Goal: Transaction & Acquisition: Book appointment/travel/reservation

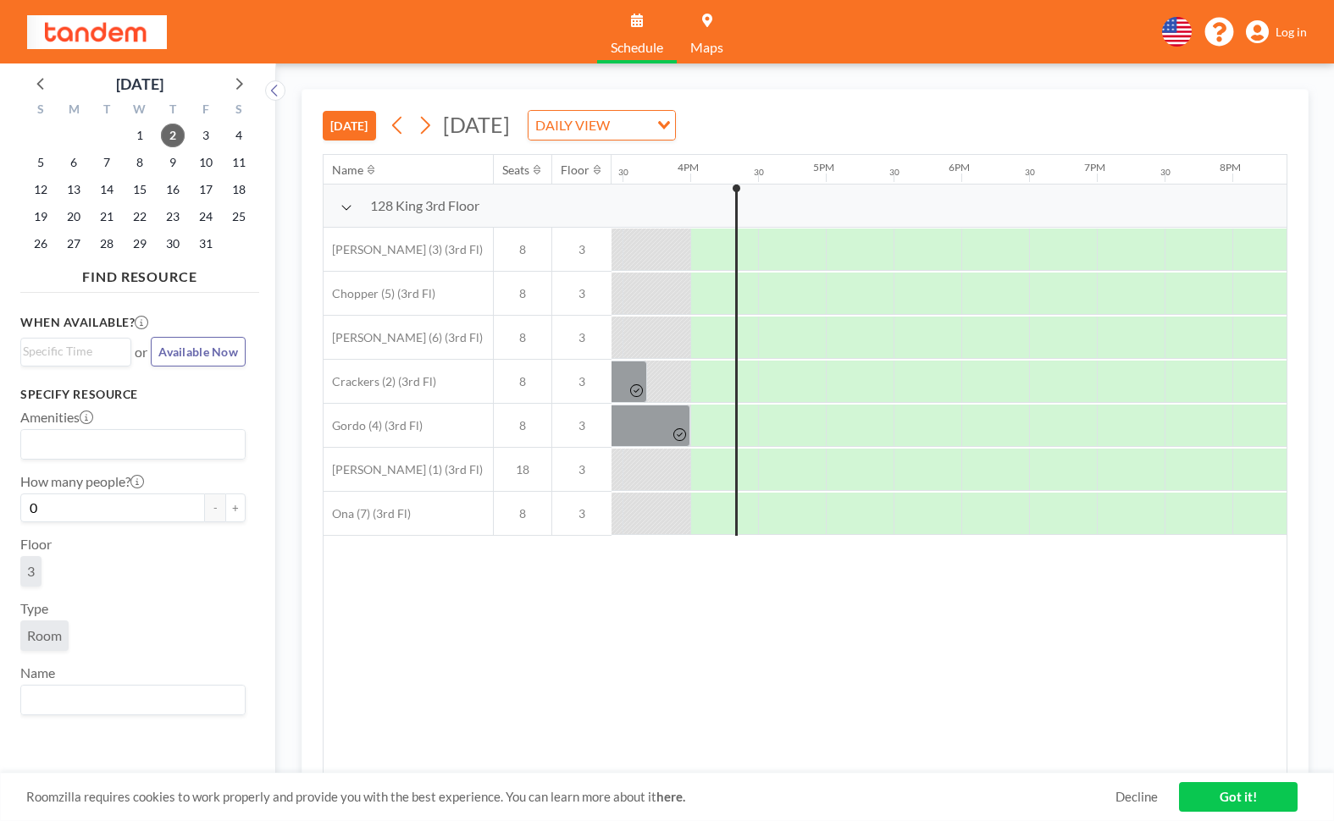
scroll to position [0, 2100]
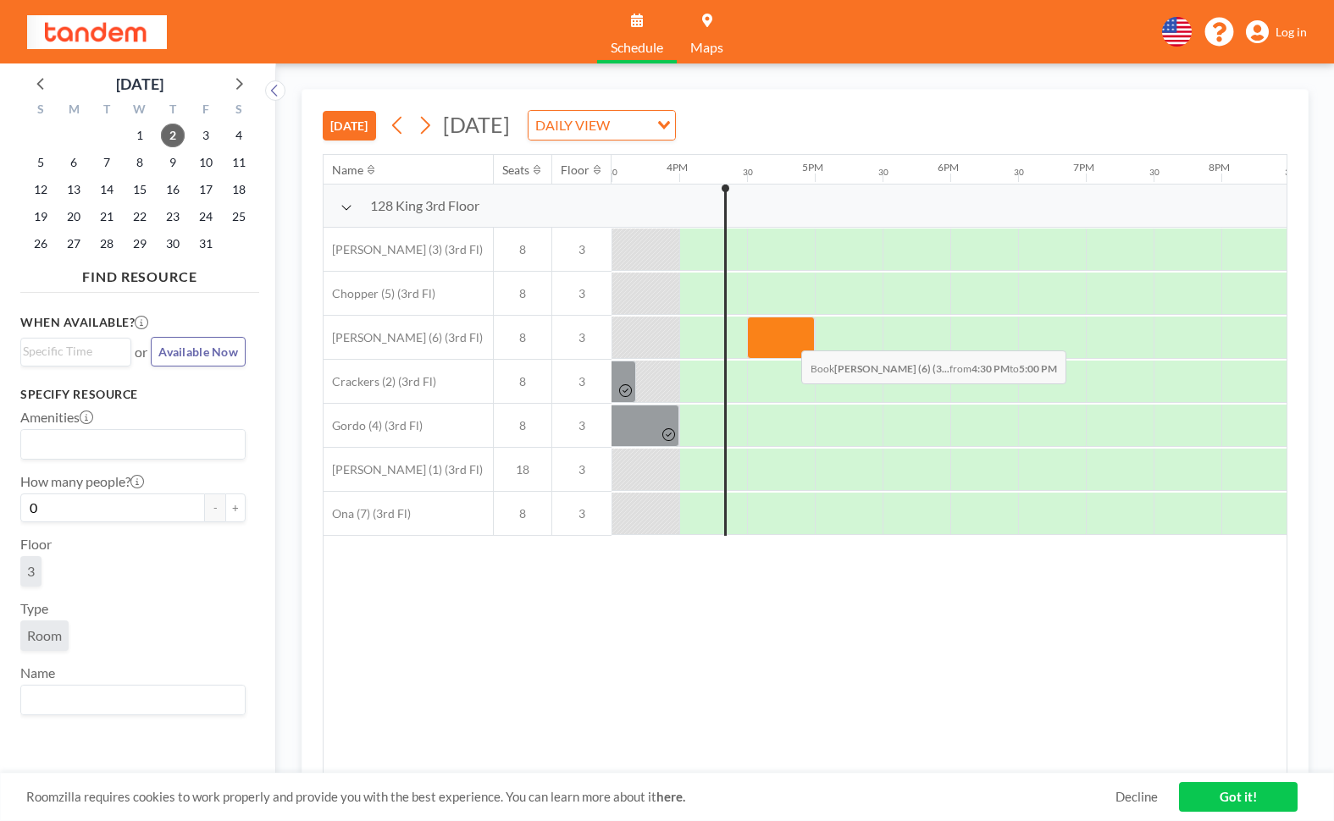
click at [787, 338] on div at bounding box center [781, 338] width 68 height 42
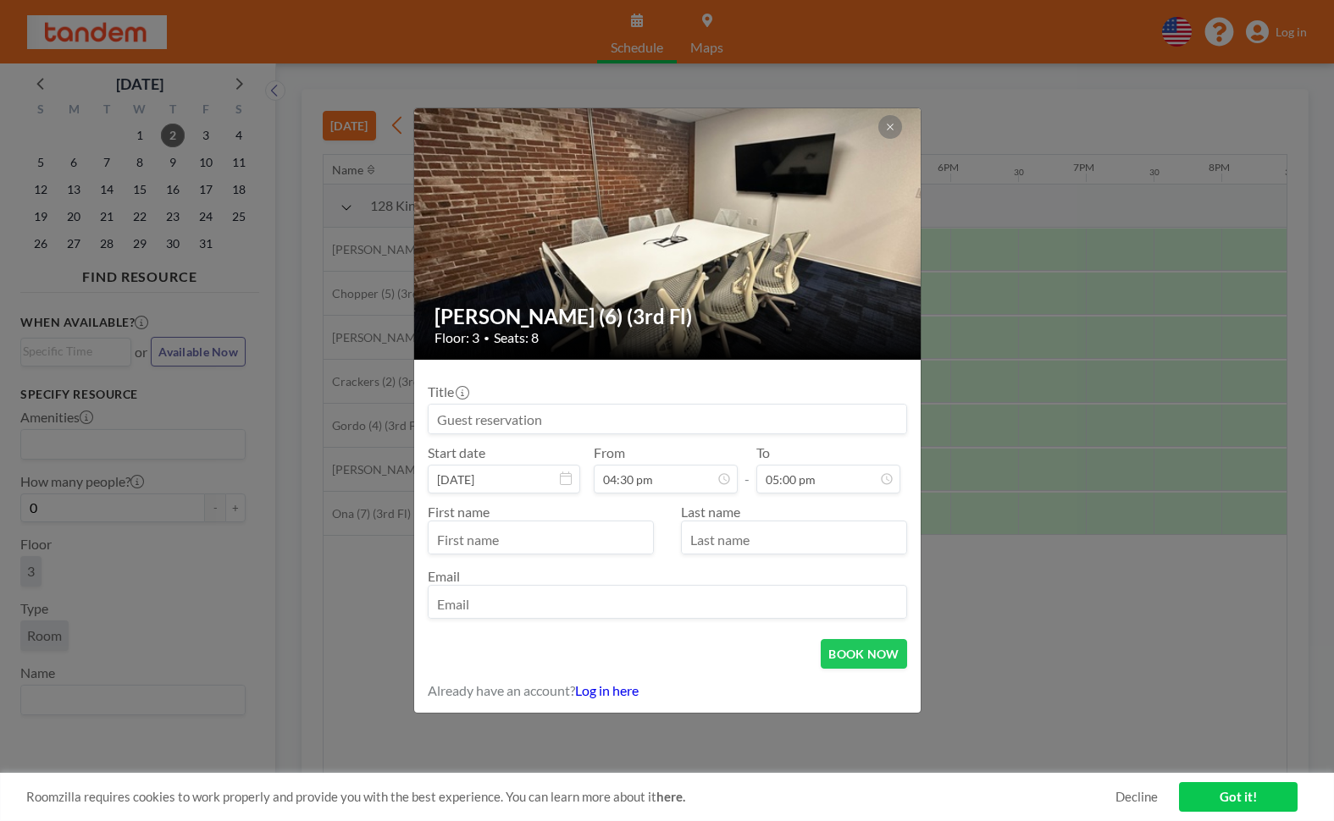
click at [742, 439] on div "Title Start date [DATE] From 04:30 pm - To 05:00 pm First name Last name Email" at bounding box center [667, 499] width 479 height 252
click at [738, 412] on input at bounding box center [667, 419] width 478 height 29
type input "Aviator all hands"
click at [876, 660] on button "BOOK NOW" at bounding box center [864, 654] width 86 height 30
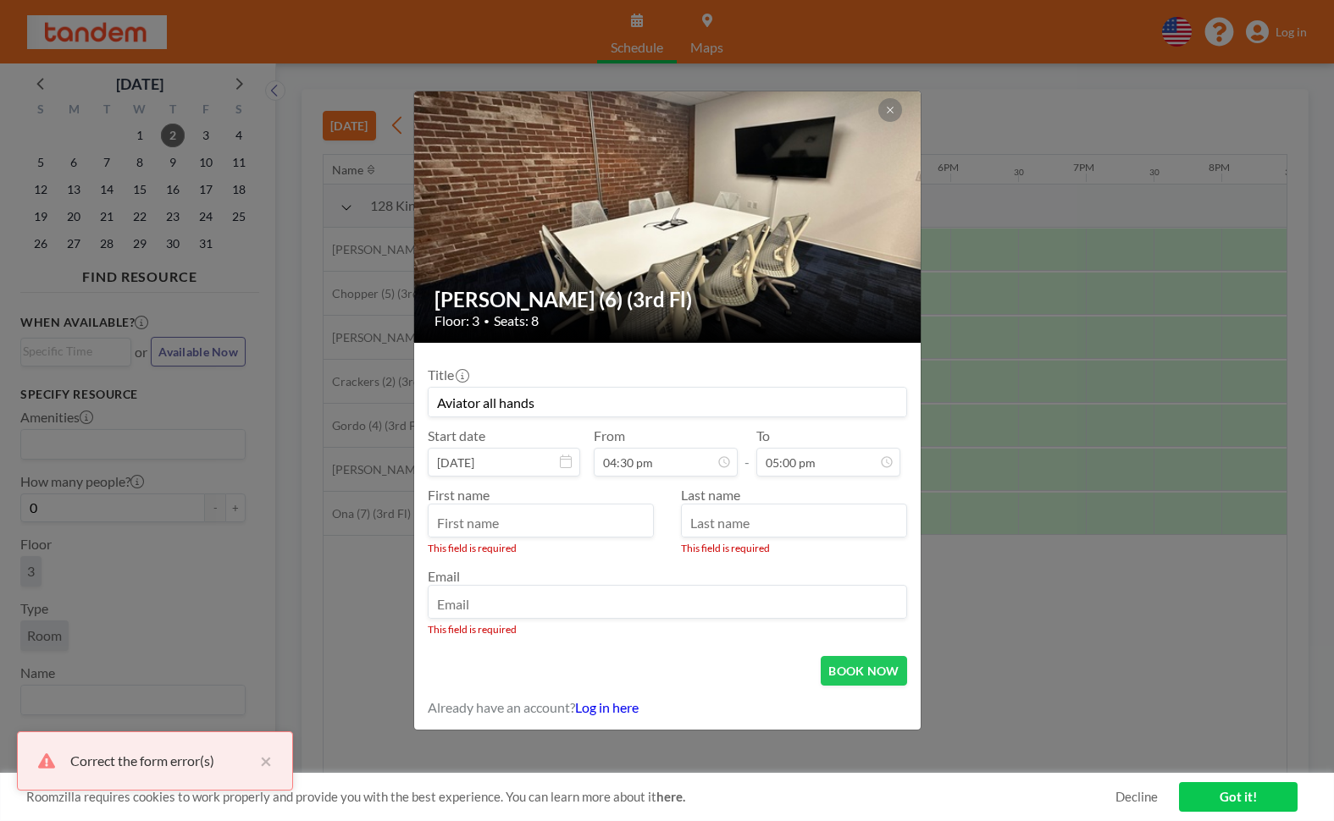
click at [600, 526] on input "text" at bounding box center [540, 522] width 224 height 29
type input "Ankit"
type input "[DEMOGRAPHIC_DATA]"
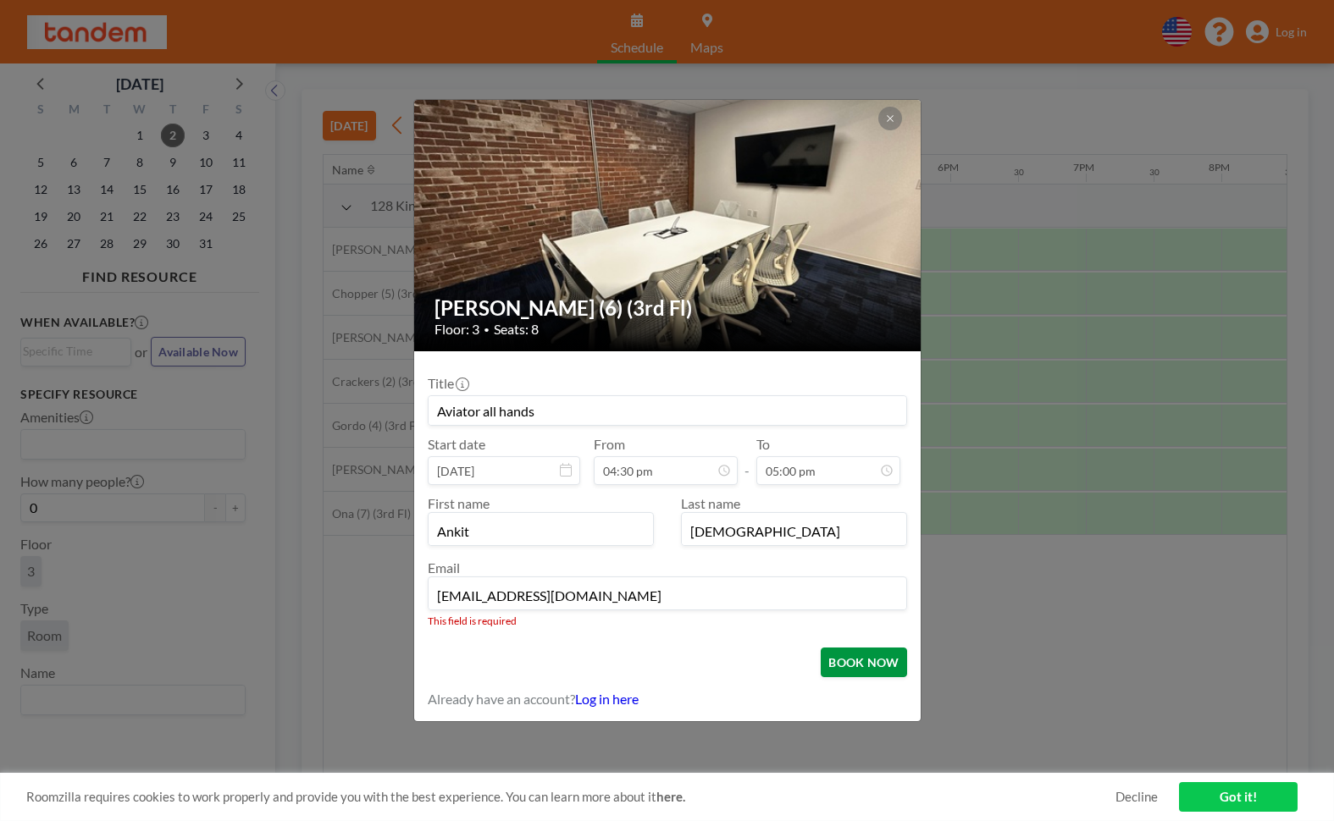
type input "[EMAIL_ADDRESS][DOMAIN_NAME]"
click at [897, 670] on form "Title Aviator all hands Start date [DATE] From 04:30 pm - To 05:00 pm First nam…" at bounding box center [667, 536] width 506 height 370
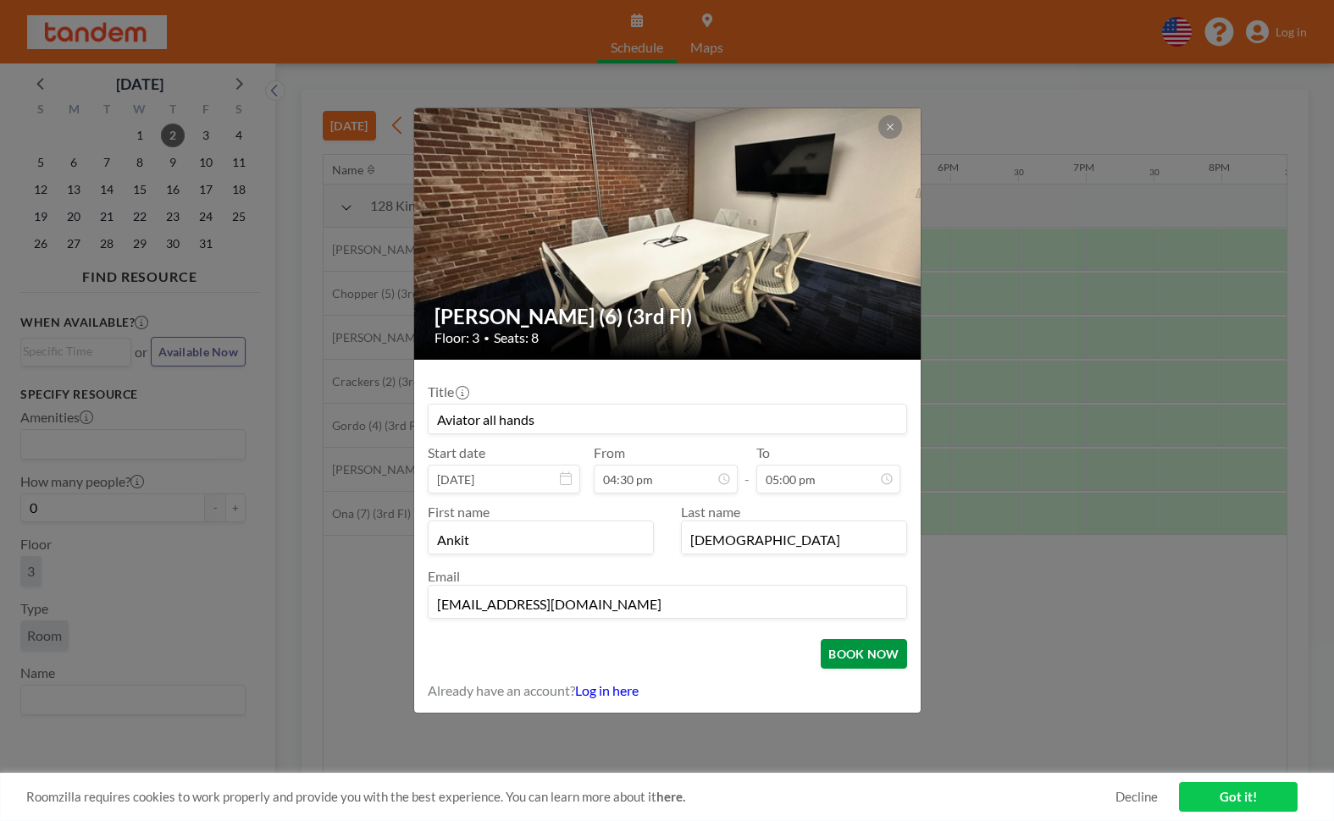
click at [883, 653] on button "BOOK NOW" at bounding box center [864, 654] width 86 height 30
